Goal: Information Seeking & Learning: Learn about a topic

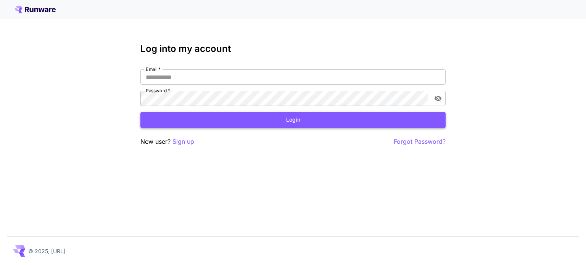
type input "**********"
click at [302, 123] on button "Login" at bounding box center [292, 120] width 305 height 16
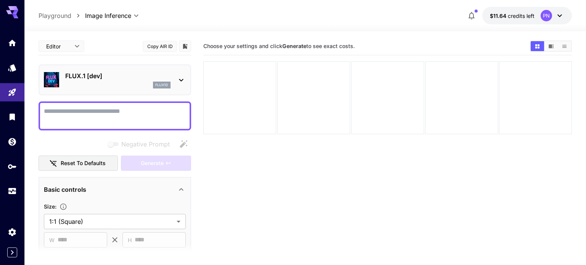
click at [107, 75] on p "FLUX.1 [dev]" at bounding box center [117, 75] width 105 height 9
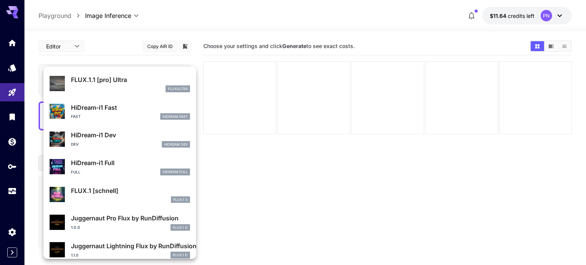
scroll to position [616, 0]
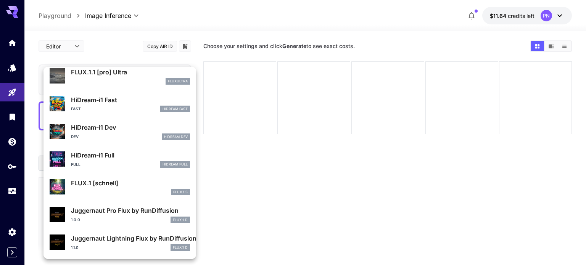
click at [254, 138] on div at bounding box center [293, 132] width 586 height 265
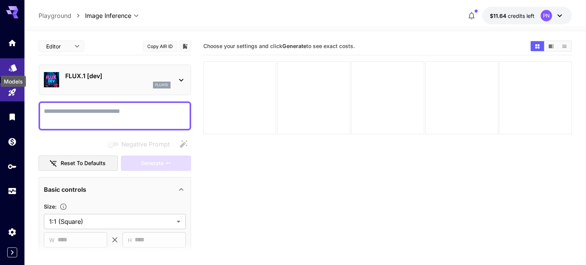
click at [12, 69] on icon "Models" at bounding box center [13, 65] width 8 height 7
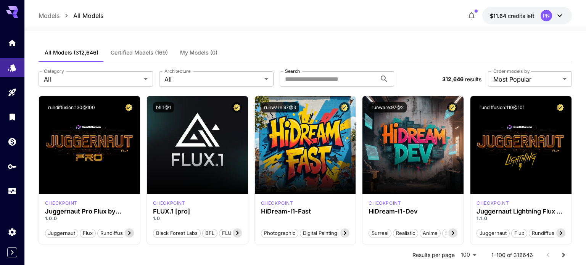
click at [520, 89] on div "**********" at bounding box center [305, 79] width 533 height 34
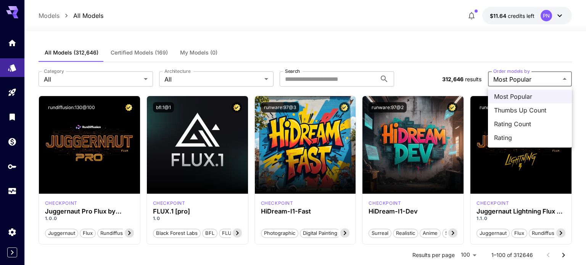
click at [462, 71] on div at bounding box center [293, 132] width 586 height 265
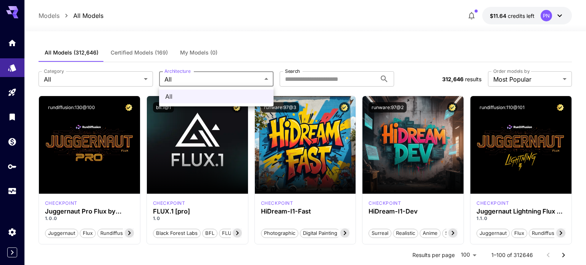
click at [115, 93] on div at bounding box center [293, 132] width 586 height 265
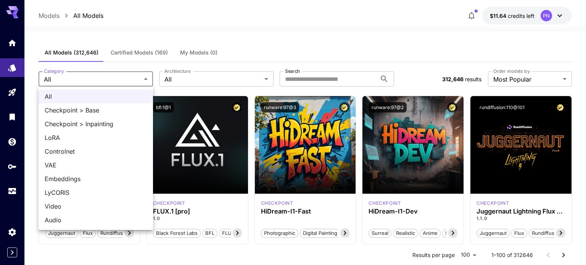
click at [169, 79] on div at bounding box center [293, 132] width 586 height 265
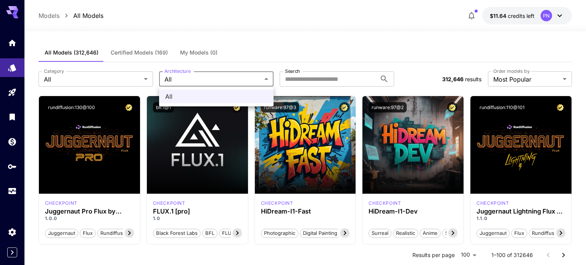
click at [149, 79] on div at bounding box center [293, 132] width 586 height 265
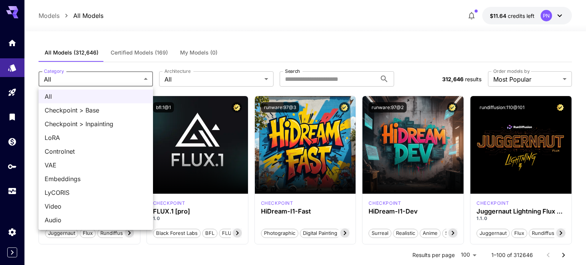
click at [80, 136] on span "LoRA" at bounding box center [96, 137] width 102 height 9
type input "****"
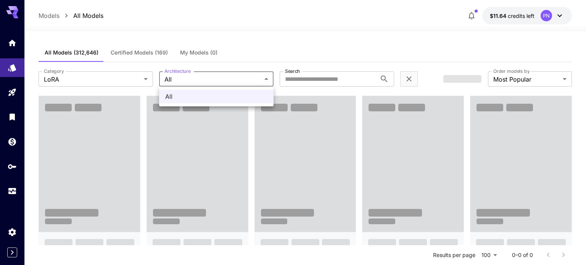
click at [202, 80] on div at bounding box center [293, 132] width 586 height 265
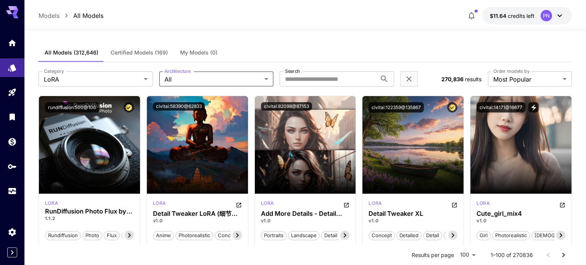
click at [238, 77] on div at bounding box center [293, 132] width 586 height 265
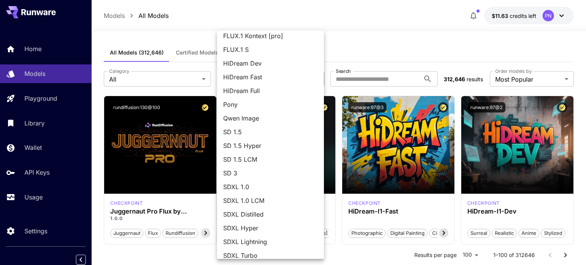
scroll to position [59, 0]
click at [242, 118] on span "Qwen Image" at bounding box center [270, 118] width 95 height 9
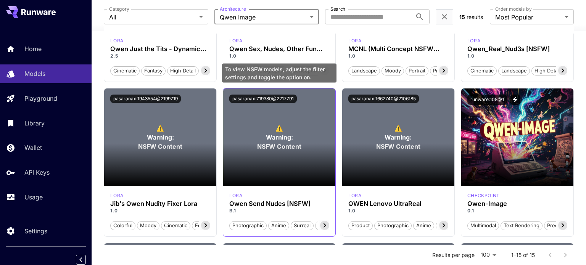
scroll to position [0, 0]
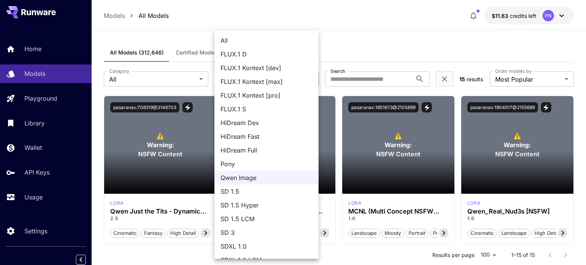
click at [260, 72] on span "FLUX.1 Kontext [dev]" at bounding box center [266, 67] width 92 height 9
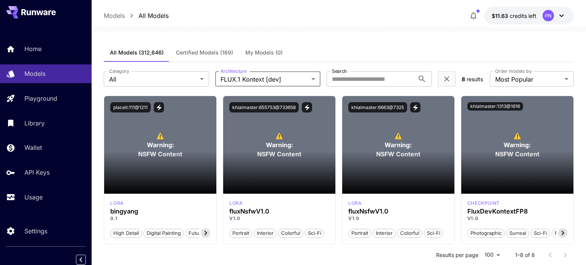
click at [300, 79] on body "**********" at bounding box center [293, 221] width 586 height 442
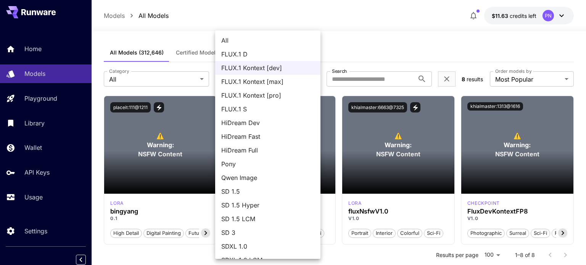
click at [268, 115] on li "FLUX.1 S" at bounding box center [267, 109] width 105 height 14
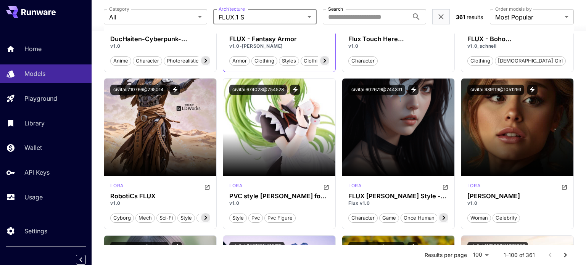
scroll to position [1587, 0]
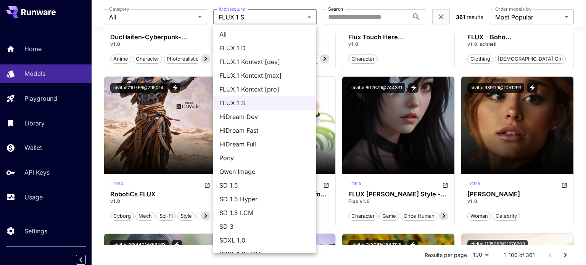
click at [265, 35] on span "All" at bounding box center [264, 34] width 91 height 9
type input "***"
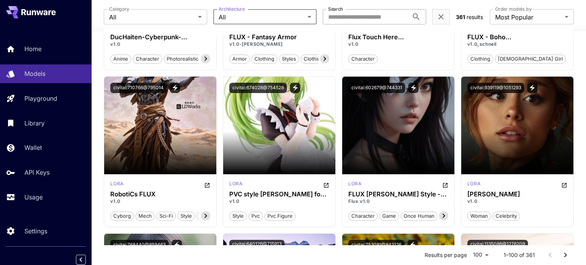
click at [342, 19] on input "Search" at bounding box center [366, 16] width 86 height 15
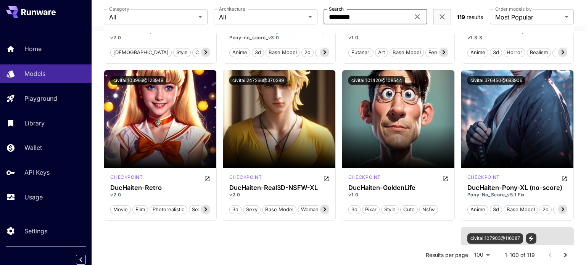
type input "*********"
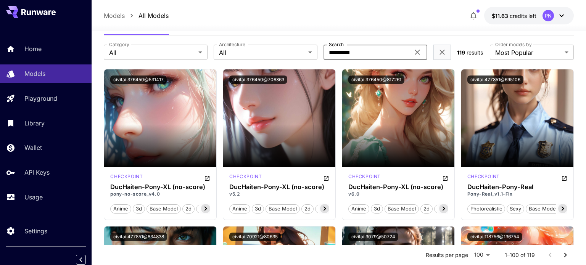
scroll to position [27, 0]
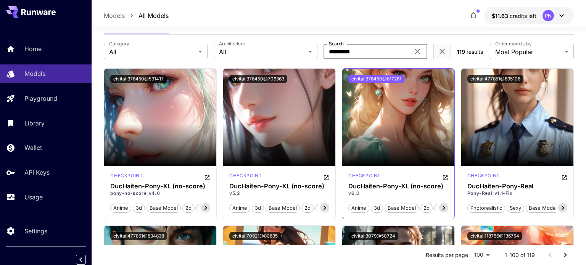
click at [383, 80] on button "civitai:376450@817261" at bounding box center [376, 79] width 56 height 8
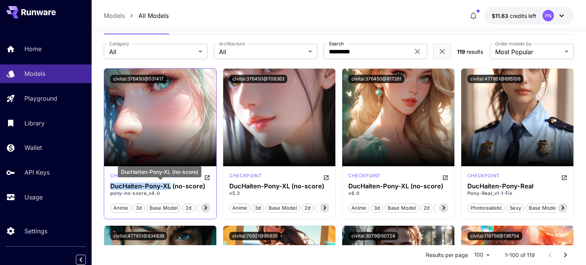
drag, startPoint x: 170, startPoint y: 186, endPoint x: 112, endPoint y: 187, distance: 58.0
click at [112, 187] on h3 "DucHaiten-Pony-XL (no-score)" at bounding box center [160, 186] width 100 height 7
copy h3 "DucHaiten-Pony-XL"
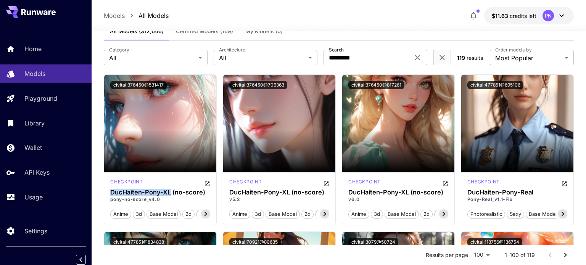
scroll to position [4, 0]
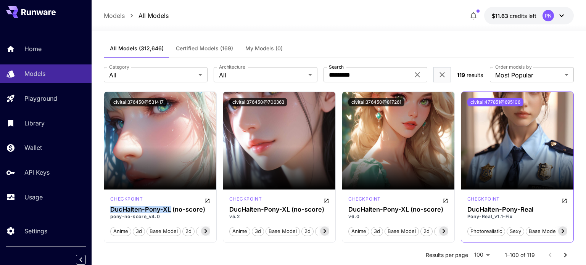
click at [503, 103] on button "civitai:477851@695106" at bounding box center [495, 102] width 56 height 8
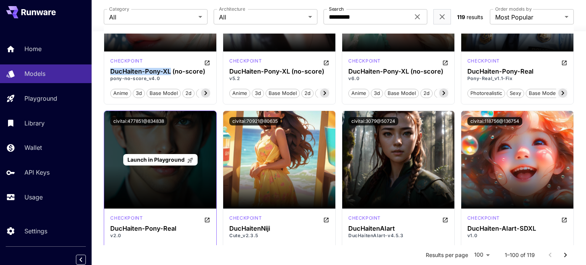
scroll to position [142, 0]
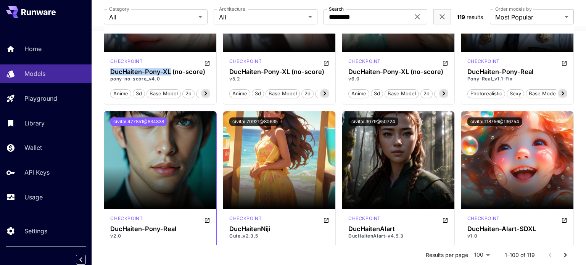
click at [164, 120] on button "civitai:477851@834838" at bounding box center [138, 121] width 57 height 8
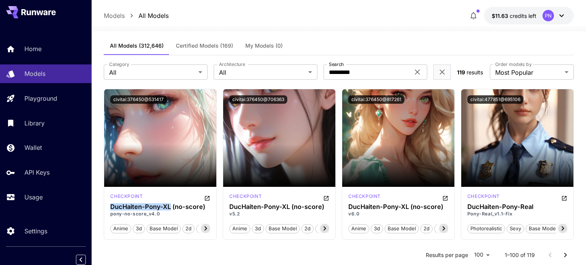
scroll to position [0, 0]
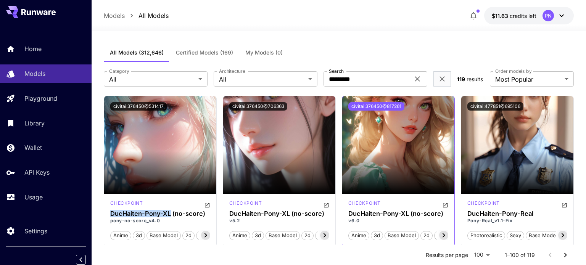
click at [389, 106] on button "civitai:376450@817261" at bounding box center [376, 106] width 56 height 8
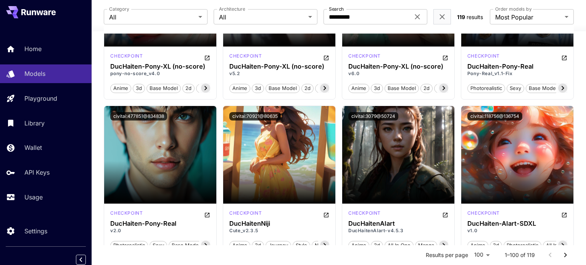
scroll to position [149, 0]
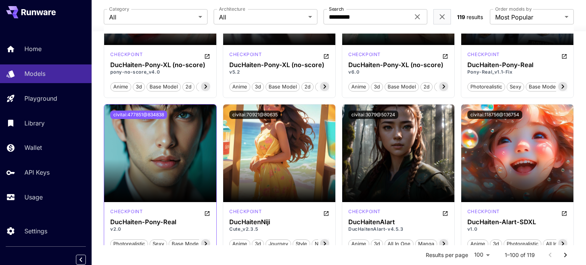
click at [149, 114] on button "civitai:477851@834838" at bounding box center [138, 115] width 57 height 8
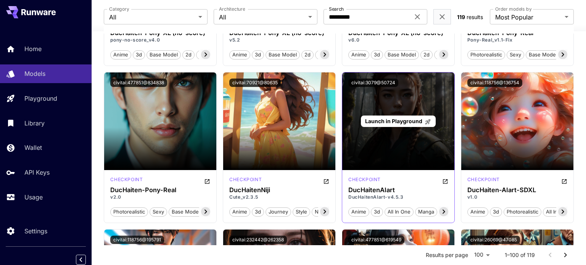
scroll to position [185, 0]
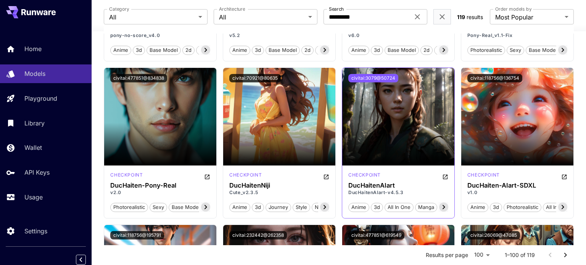
click at [376, 74] on button "civitai:3079@50724" at bounding box center [373, 78] width 50 height 8
click at [374, 185] on h3 "DucHaitenAIart" at bounding box center [398, 185] width 100 height 7
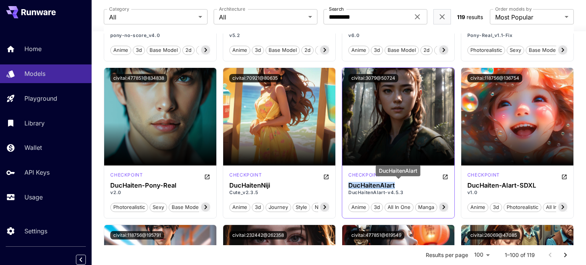
copy h3 "DucHaitenAIart"
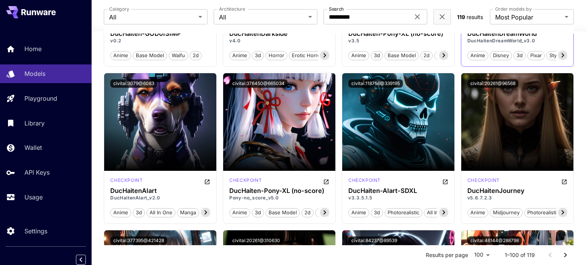
scroll to position [653, 0]
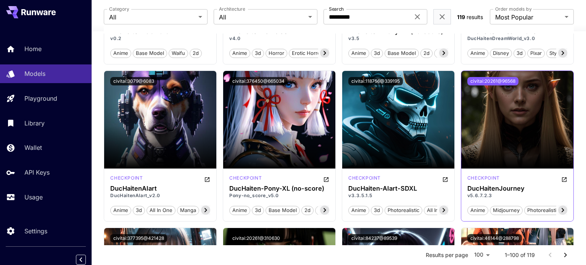
click at [489, 81] on button "civitai:20261@96568" at bounding box center [492, 81] width 51 height 8
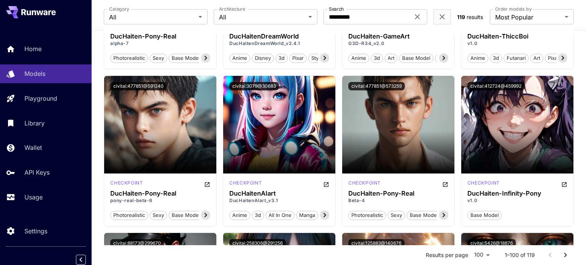
scroll to position [0, 0]
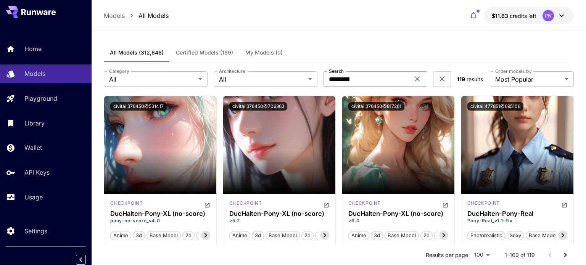
click at [348, 74] on input "*********" at bounding box center [366, 78] width 86 height 15
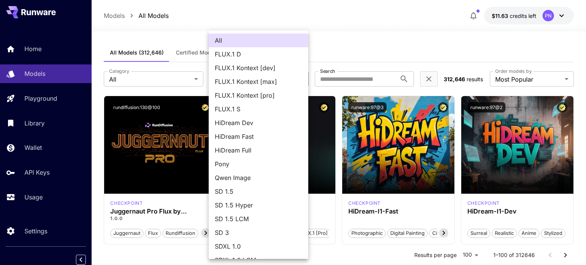
click at [237, 111] on span "FLUX.1 S" at bounding box center [258, 108] width 87 height 9
type input "******"
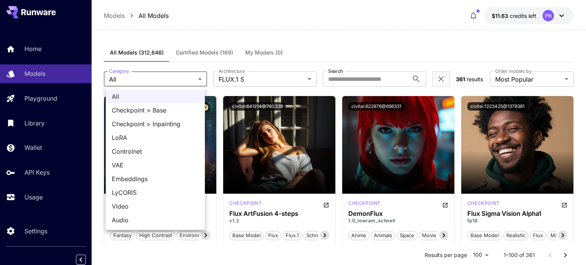
click at [148, 135] on span "LoRA" at bounding box center [155, 137] width 87 height 9
type input "****"
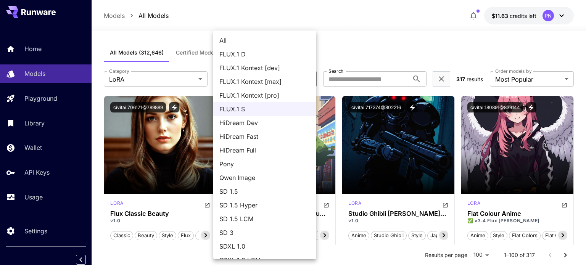
click at [247, 169] on li "Pony" at bounding box center [264, 164] width 103 height 14
type input "****"
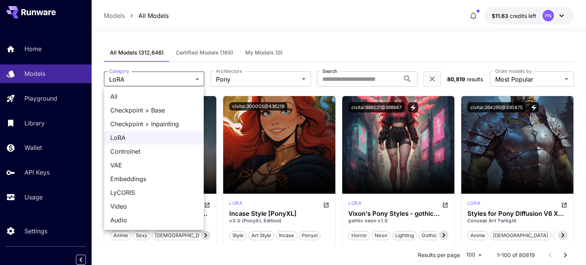
click at [153, 111] on span "Checkpoint > Base" at bounding box center [153, 110] width 87 height 9
type input "**********"
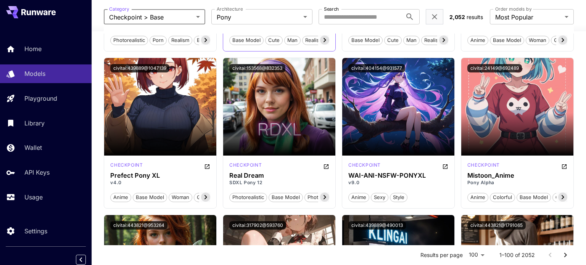
scroll to position [663, 0]
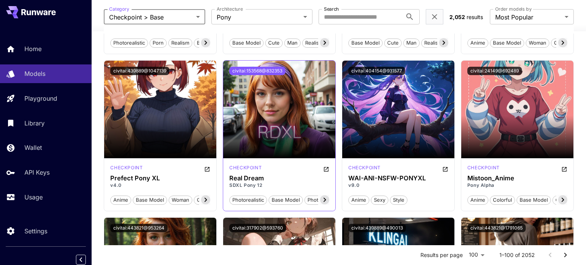
click at [260, 69] on button "civitai:153568@832353" at bounding box center [257, 71] width 56 height 8
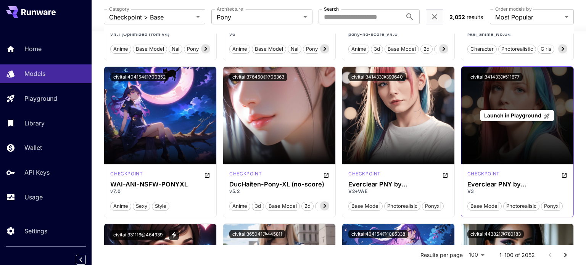
scroll to position [1125, 0]
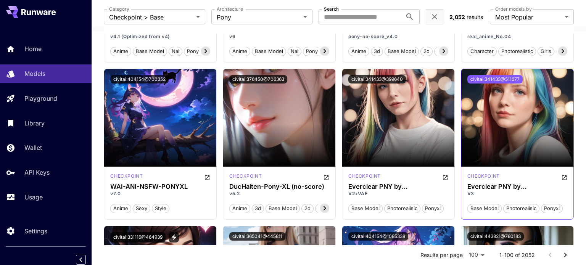
click at [499, 79] on button "civitai:341433@511677" at bounding box center [494, 79] width 55 height 8
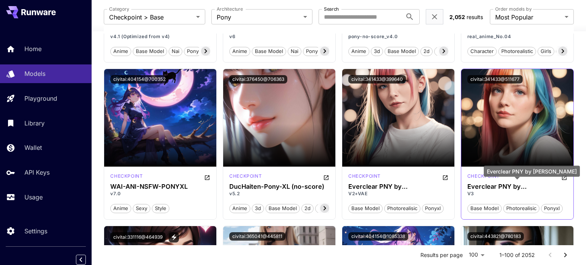
click at [477, 183] on h3 "Everclear PNY by [PERSON_NAME]" at bounding box center [517, 186] width 100 height 7
copy h3 "Everclear"
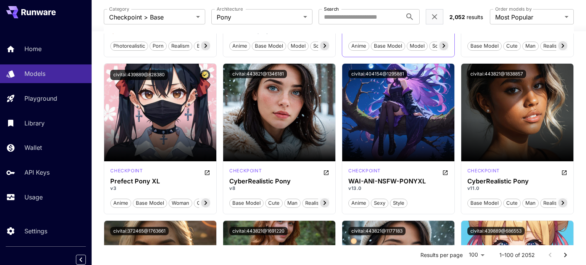
scroll to position [348, 0]
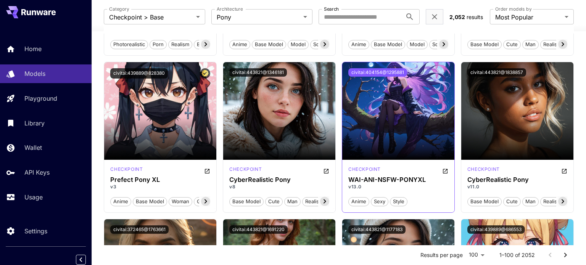
click at [372, 69] on button "civitai:404154@1295881" at bounding box center [377, 72] width 59 height 8
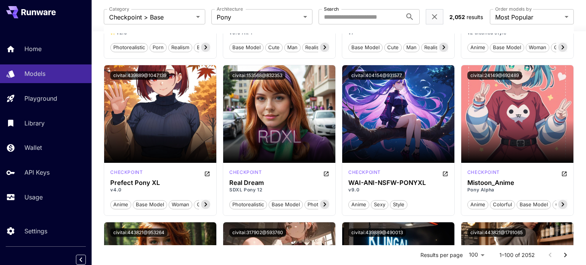
scroll to position [659, 0]
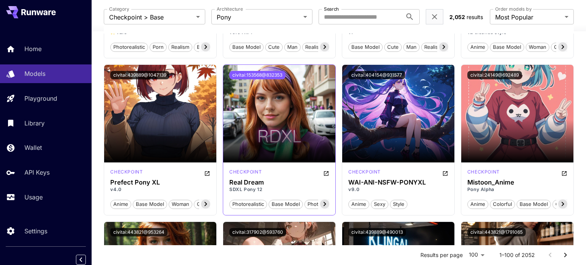
click at [255, 71] on button "civitai:153568@832353" at bounding box center [257, 75] width 56 height 8
drag, startPoint x: 266, startPoint y: 183, endPoint x: 231, endPoint y: 183, distance: 35.8
click at [231, 183] on h3 "Real Dream" at bounding box center [279, 182] width 100 height 7
copy h3 "Real Dream"
